Goal: Task Accomplishment & Management: Complete application form

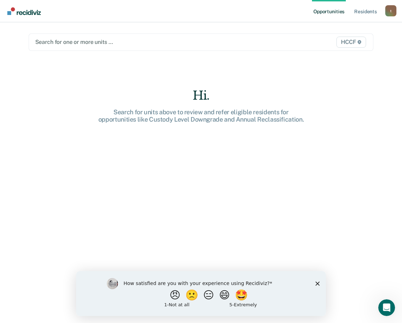
click at [84, 40] on div at bounding box center [151, 42] width 232 height 8
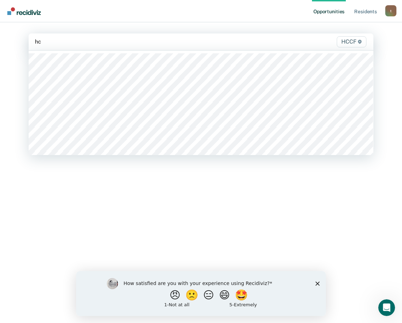
type input "h"
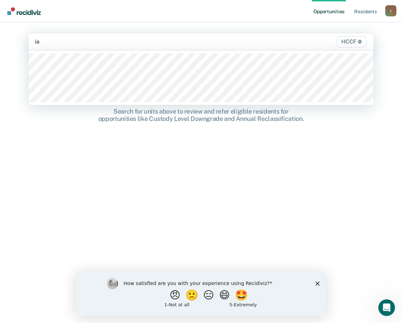
type input "ia1"
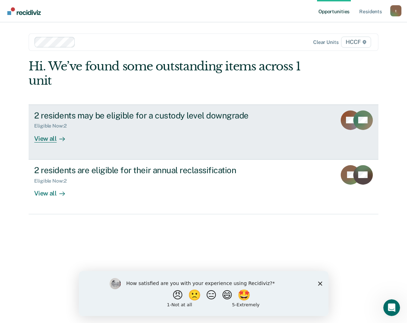
click at [55, 139] on div "View all" at bounding box center [53, 136] width 39 height 14
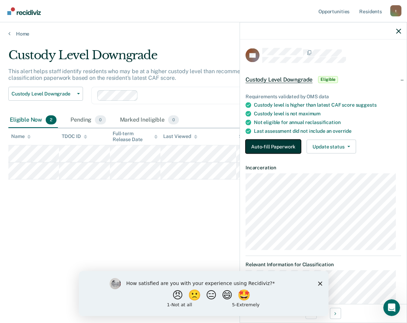
click at [265, 146] on button "Auto-fill Paperwork" at bounding box center [273, 147] width 55 height 14
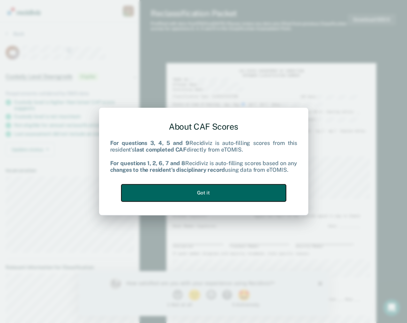
click at [219, 191] on button "Got it" at bounding box center [203, 193] width 165 height 17
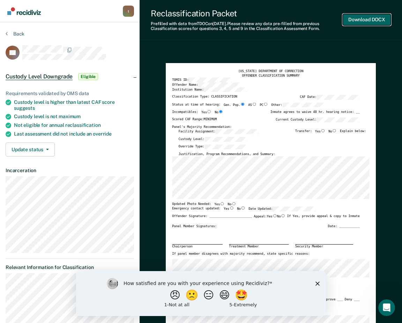
click at [366, 21] on button "Download DOCX" at bounding box center [367, 20] width 48 height 12
type textarea "x"
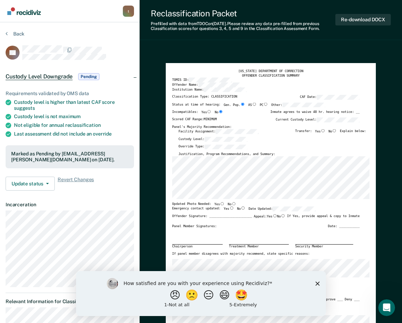
click at [320, 281] on div "How satisfied are you with your experience using Recidiviz? 😠 🙁 😑 😄 🤩 1 - Not a…" at bounding box center [201, 293] width 250 height 45
click at [318, 282] on icon "Close survey" at bounding box center [317, 284] width 4 height 4
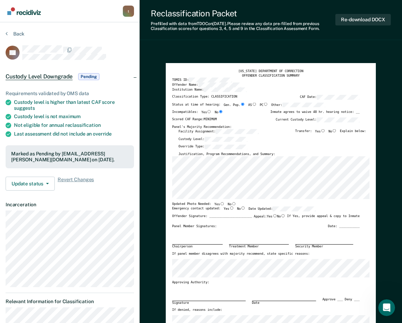
click at [346, 23] on button "Re-download DOCX" at bounding box center [362, 20] width 55 height 12
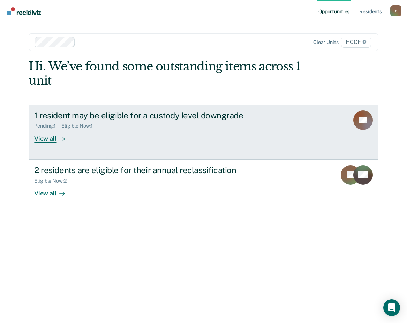
click at [51, 136] on div "View all" at bounding box center [53, 136] width 39 height 14
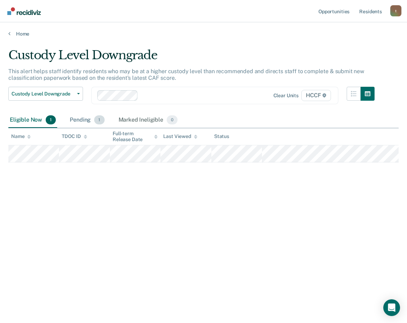
click at [88, 120] on div "Pending 1" at bounding box center [86, 120] width 37 height 15
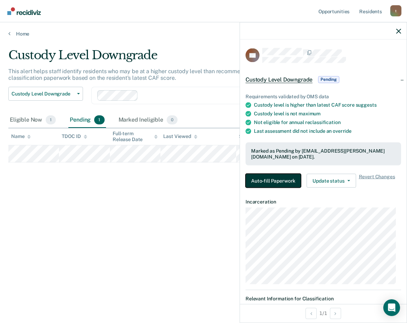
click at [264, 177] on button "Auto-fill Paperwork" at bounding box center [273, 181] width 55 height 14
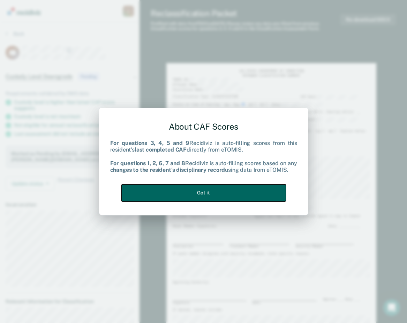
click at [210, 188] on button "Got it" at bounding box center [203, 193] width 165 height 17
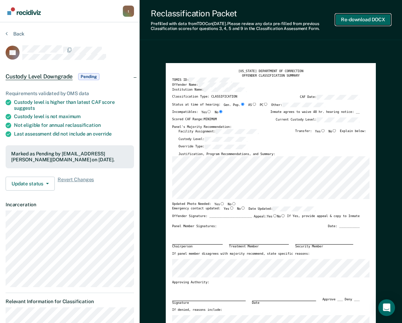
click at [354, 22] on button "Re-download DOCX" at bounding box center [362, 20] width 55 height 12
type textarea "x"
